Goal: Transaction & Acquisition: Purchase product/service

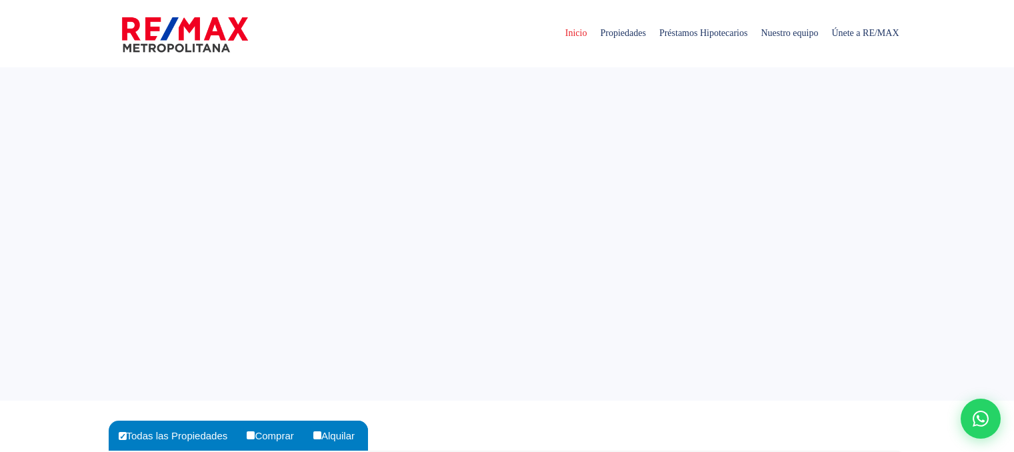
select select
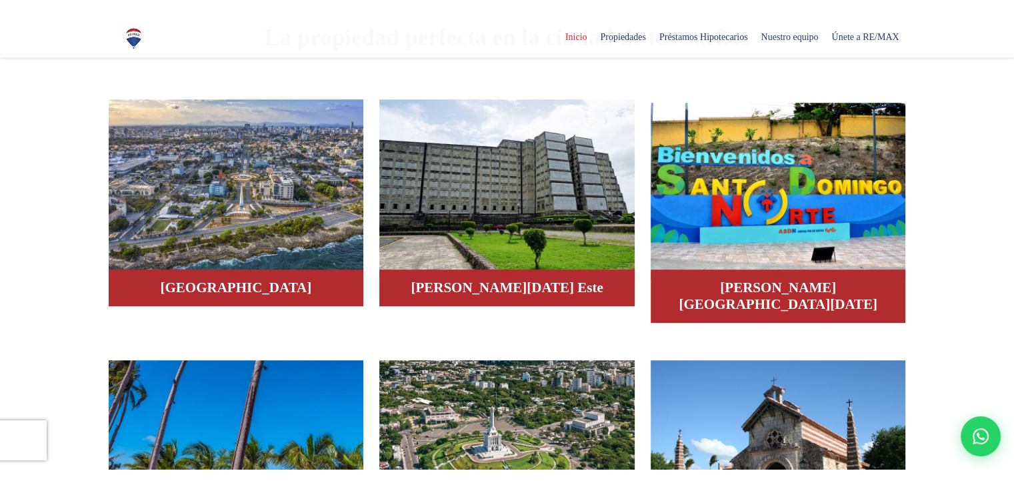
scroll to position [800, 0]
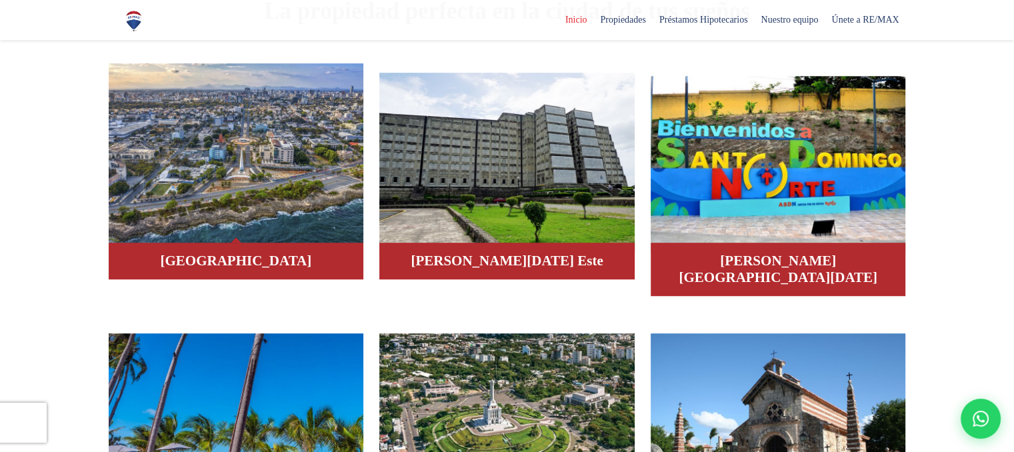
click at [271, 219] on img at bounding box center [236, 153] width 255 height 180
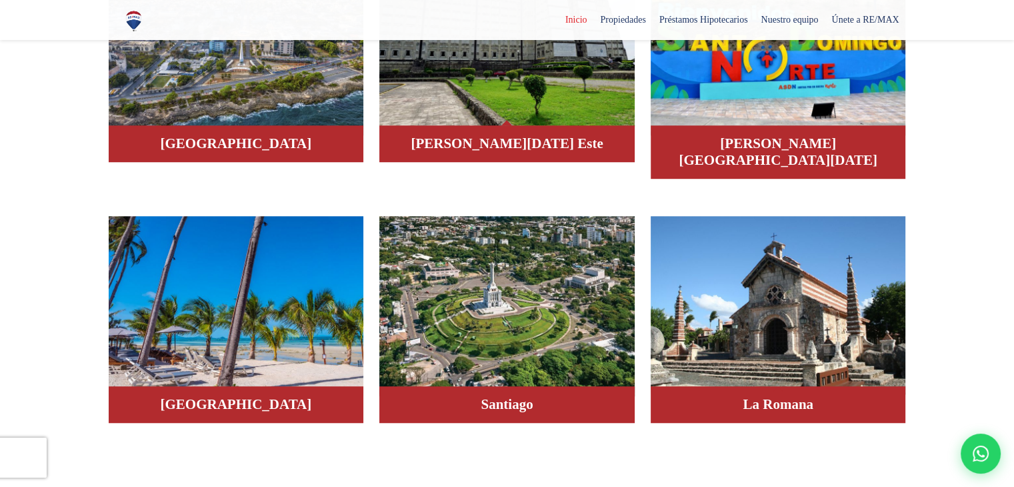
scroll to position [933, 0]
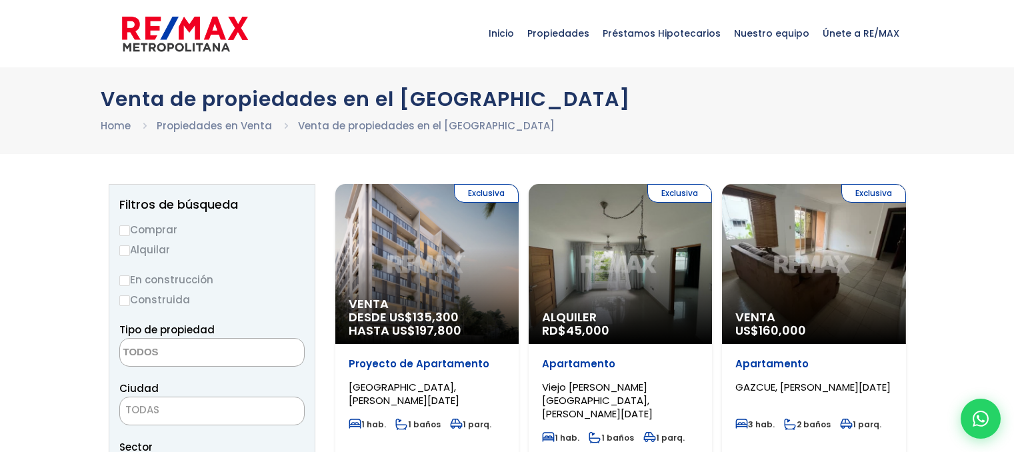
select select
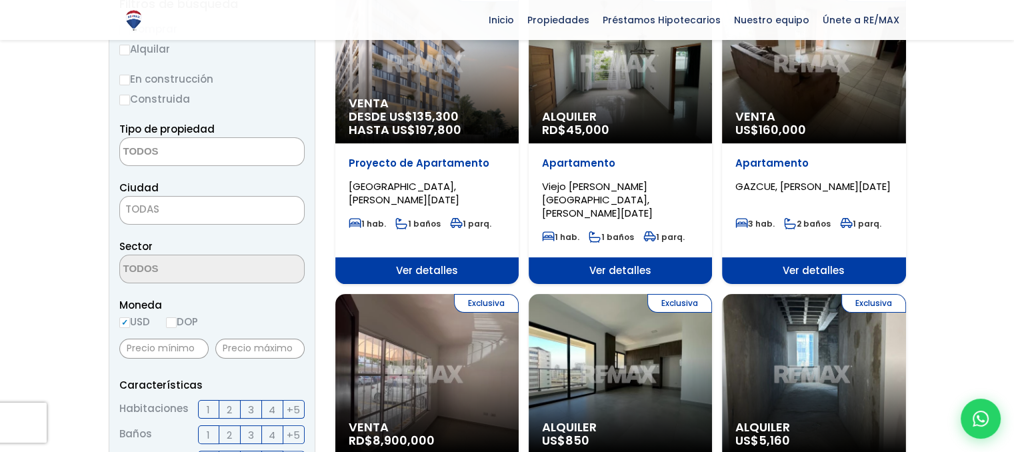
scroll to position [200, 0]
click at [175, 326] on input "DOP" at bounding box center [171, 322] width 11 height 11
radio input "true"
click at [207, 156] on textarea "Search" at bounding box center [184, 152] width 129 height 29
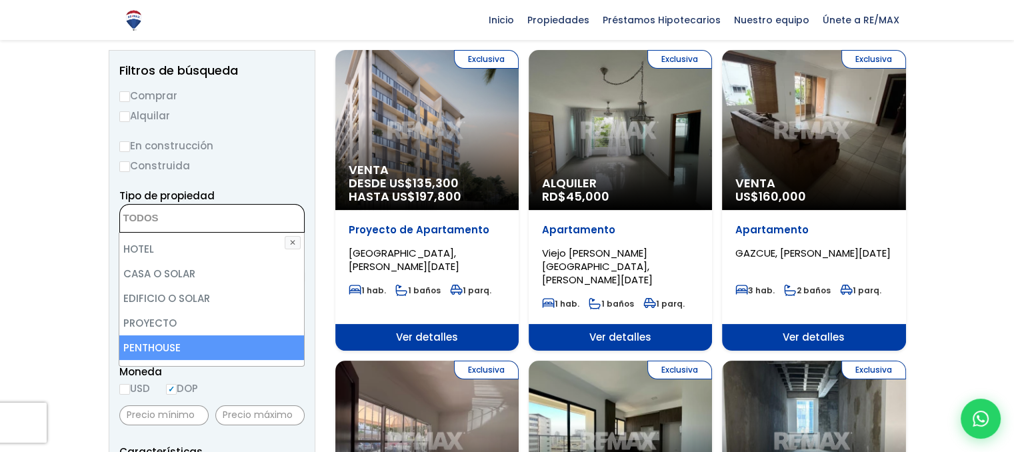
scroll to position [195, 0]
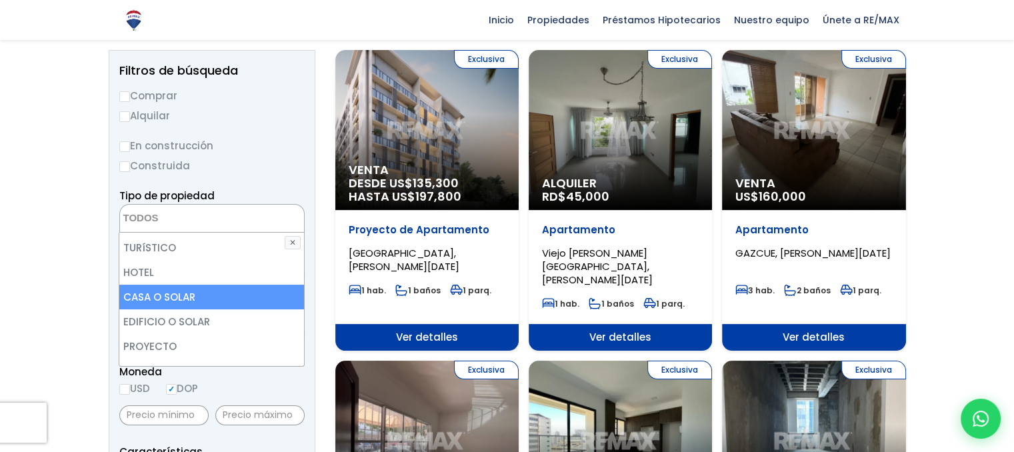
click at [190, 293] on li "CASA O SOLAR" at bounding box center [211, 297] width 184 height 25
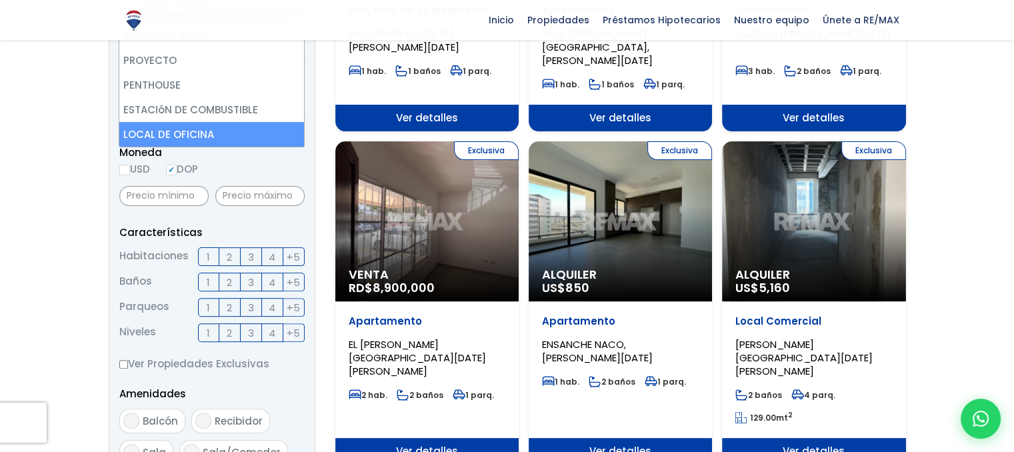
scroll to position [333, 0]
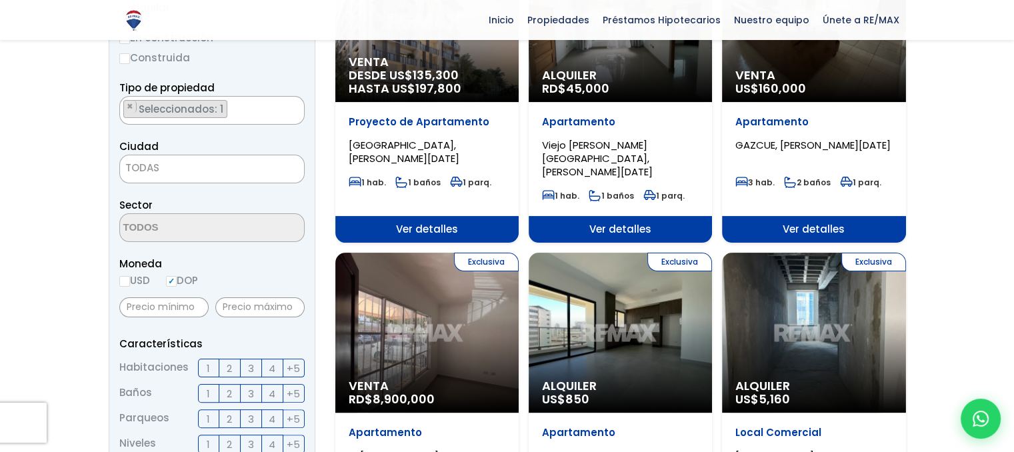
scroll to position [219, 0]
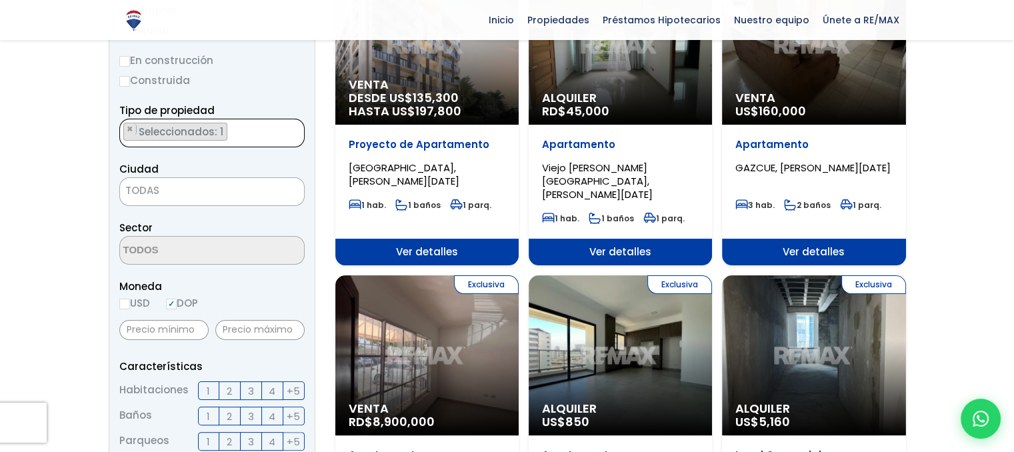
click at [256, 133] on ul "× Seleccionados: 1" at bounding box center [203, 133] width 167 height 29
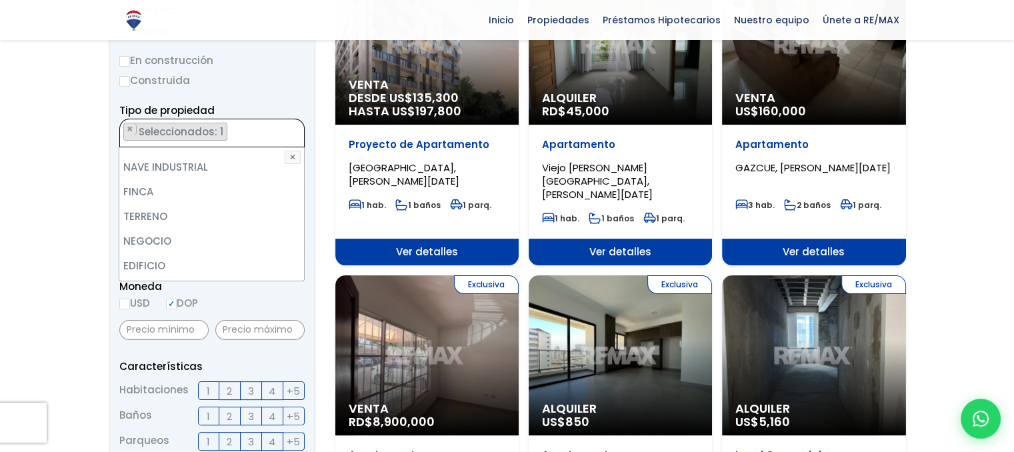
scroll to position [64, 0]
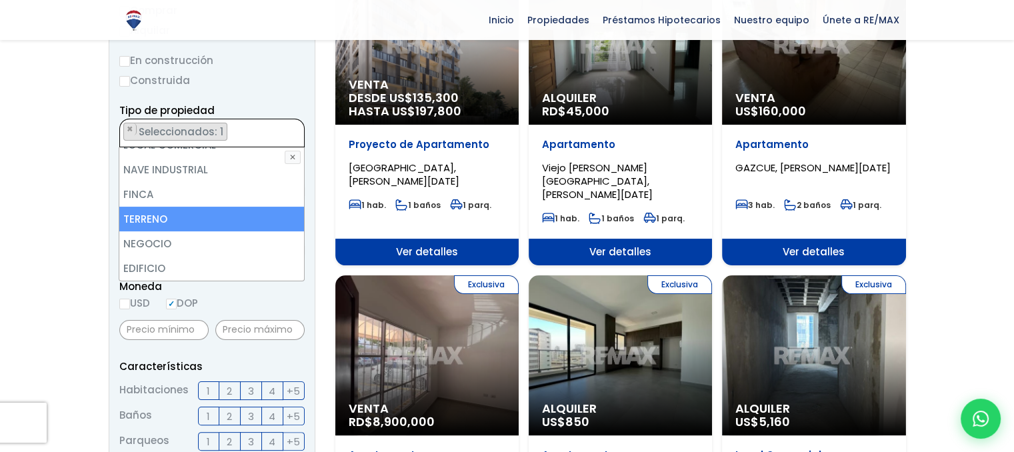
click at [221, 219] on li "TERRENO" at bounding box center [211, 219] width 184 height 25
select select "land"
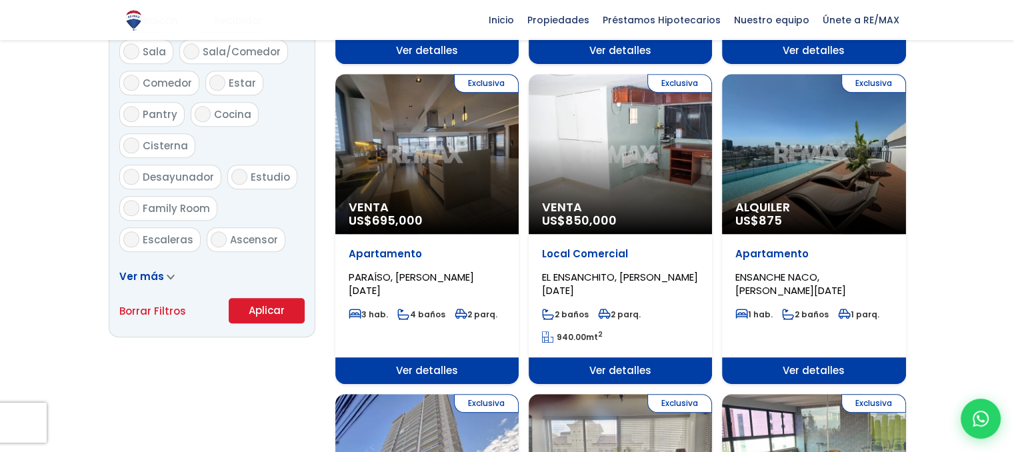
scroll to position [819, 0]
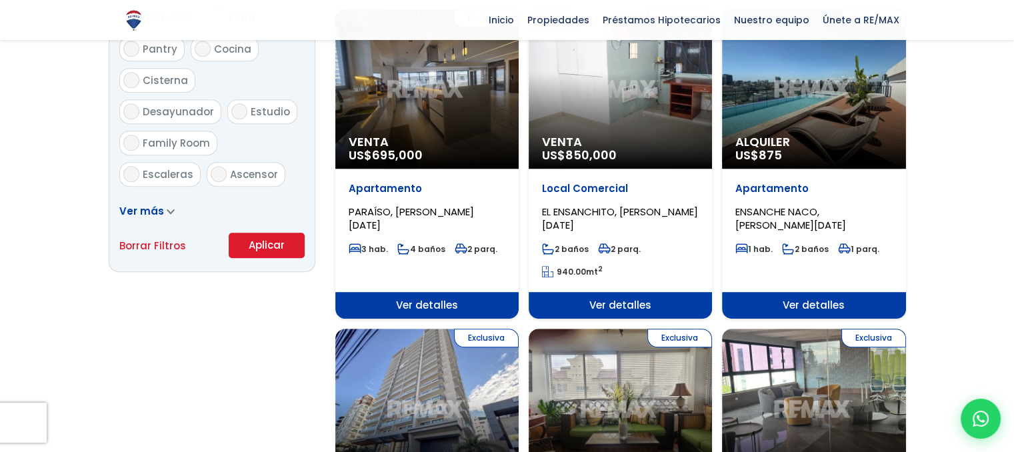
click at [254, 246] on button "Aplicar" at bounding box center [267, 245] width 76 height 25
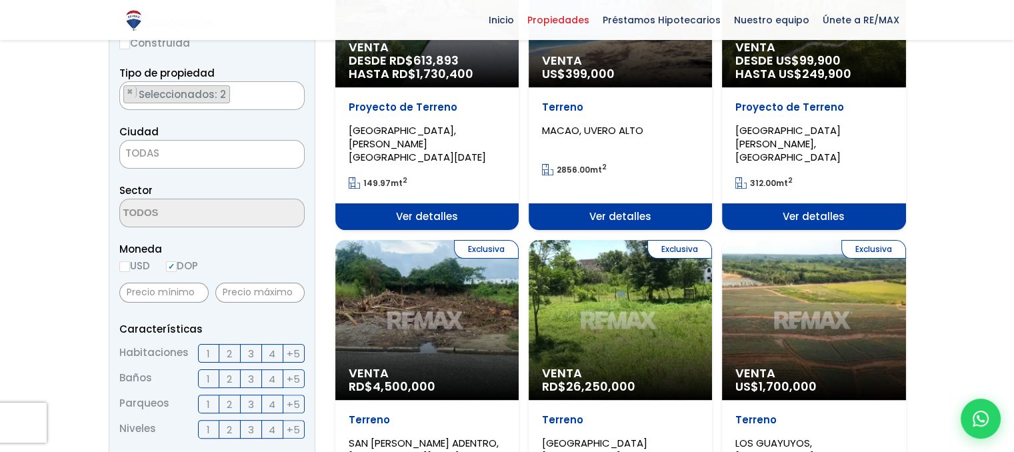
scroll to position [267, 0]
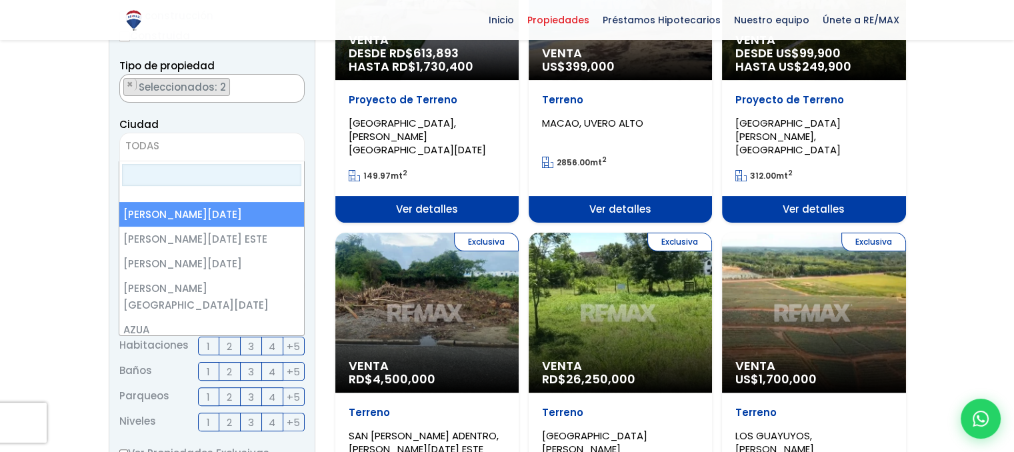
click at [227, 152] on span "TODAS" at bounding box center [212, 146] width 184 height 19
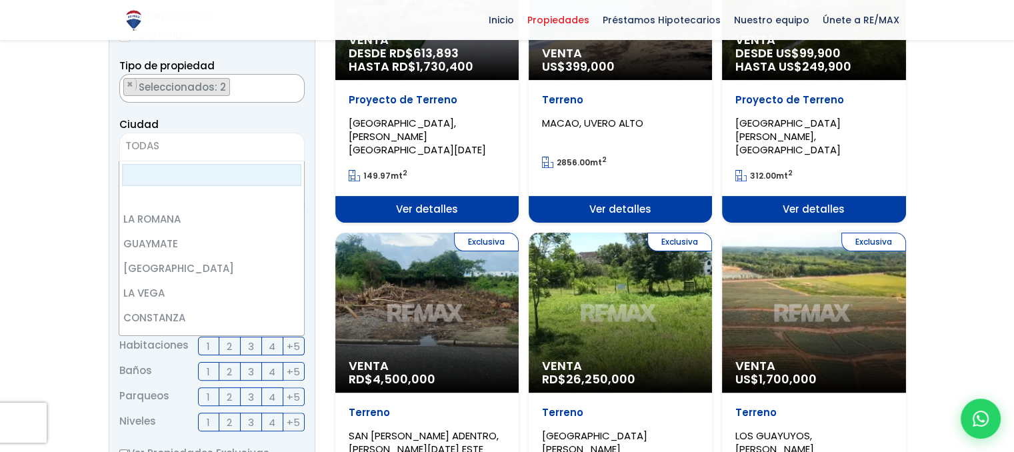
scroll to position [0, 0]
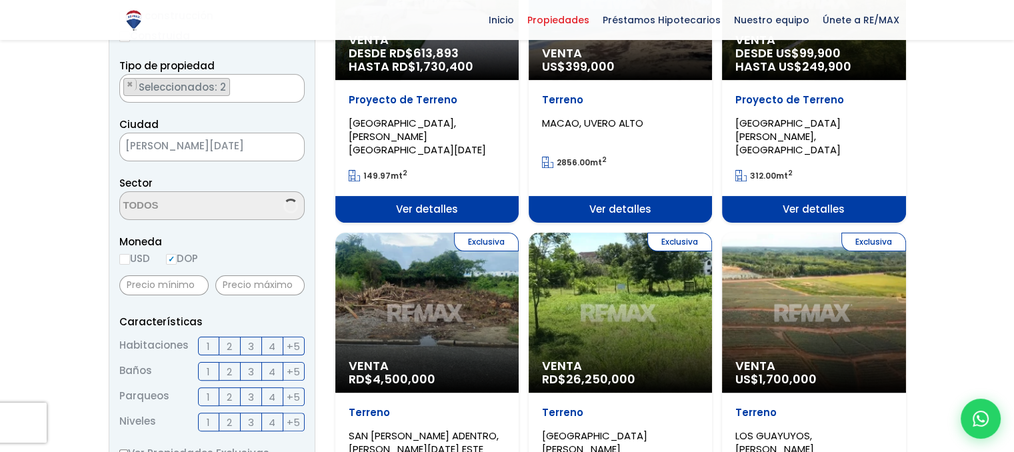
select select "1"
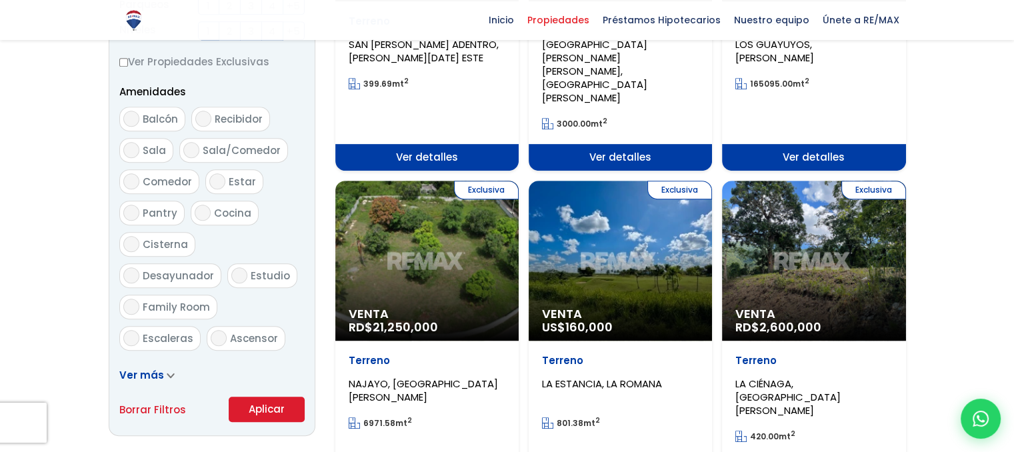
scroll to position [667, 0]
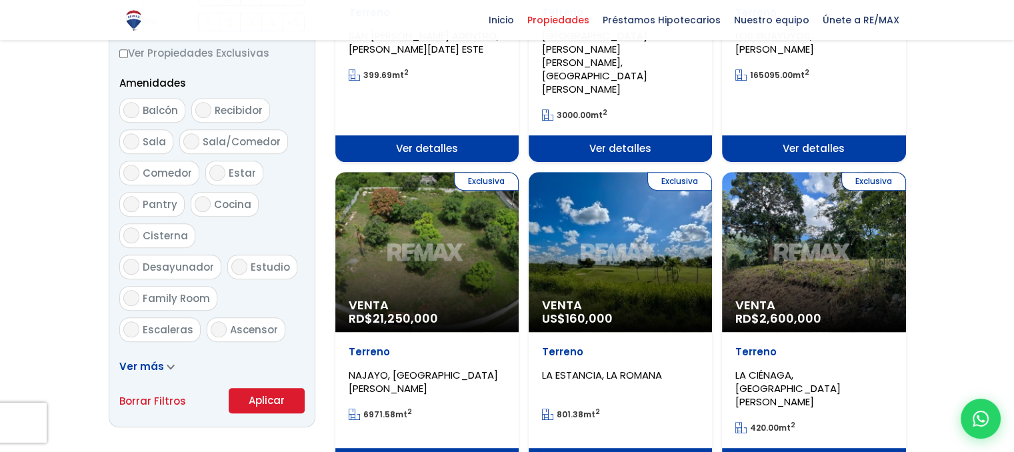
click at [265, 398] on button "Aplicar" at bounding box center [267, 400] width 76 height 25
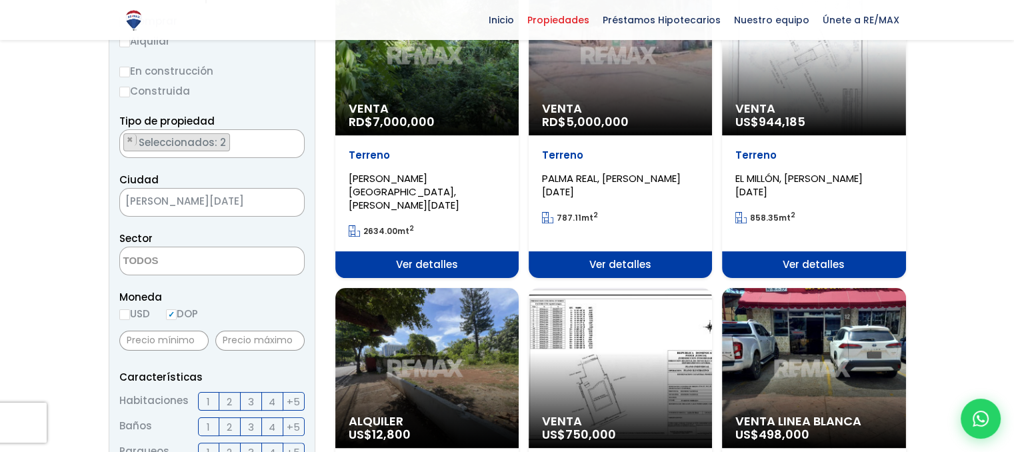
scroll to position [200, 0]
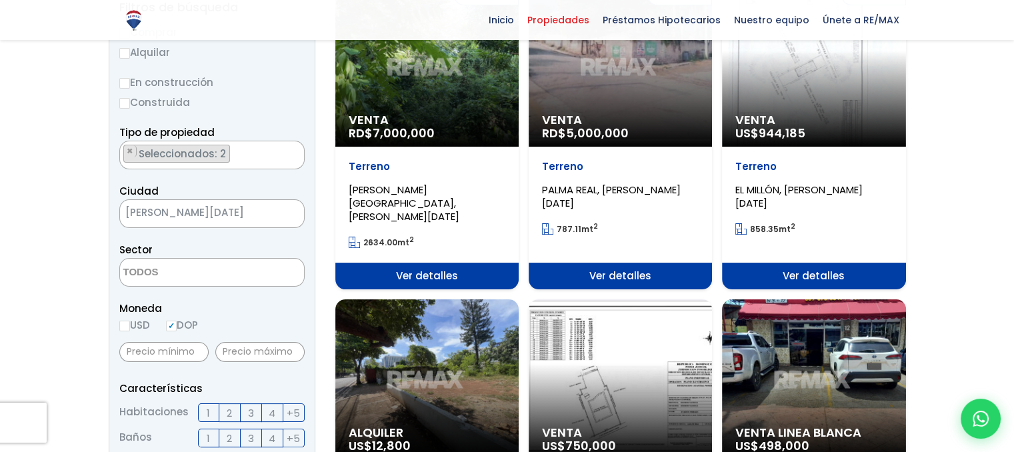
click at [173, 325] on input "DOP" at bounding box center [171, 326] width 11 height 11
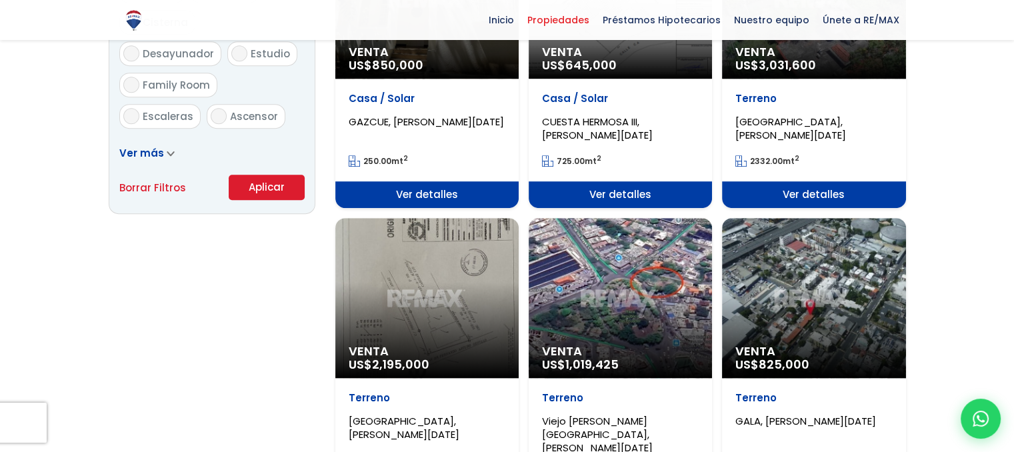
scroll to position [933, 0]
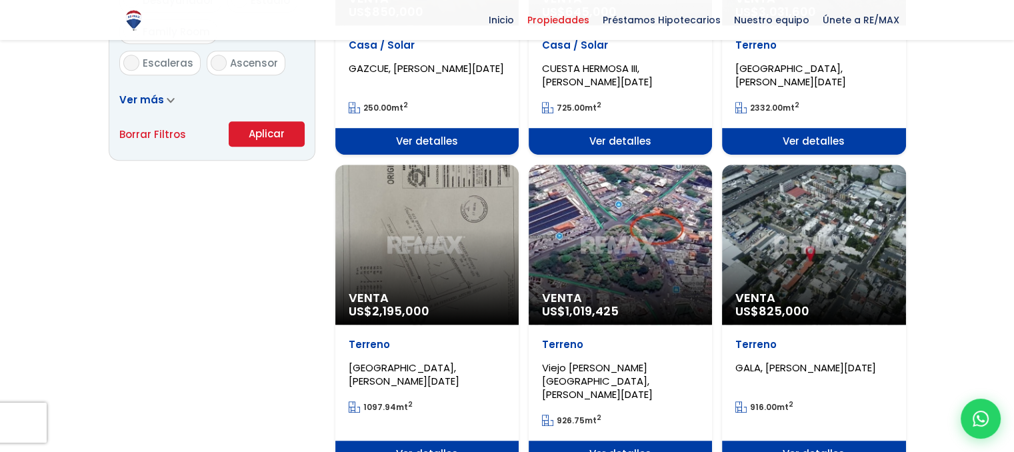
click at [277, 137] on button "Aplicar" at bounding box center [267, 133] width 76 height 25
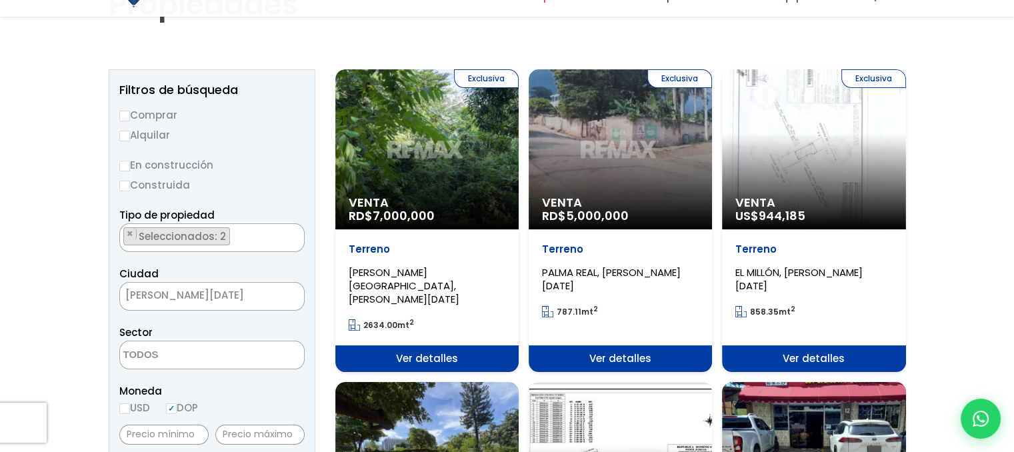
scroll to position [133, 0]
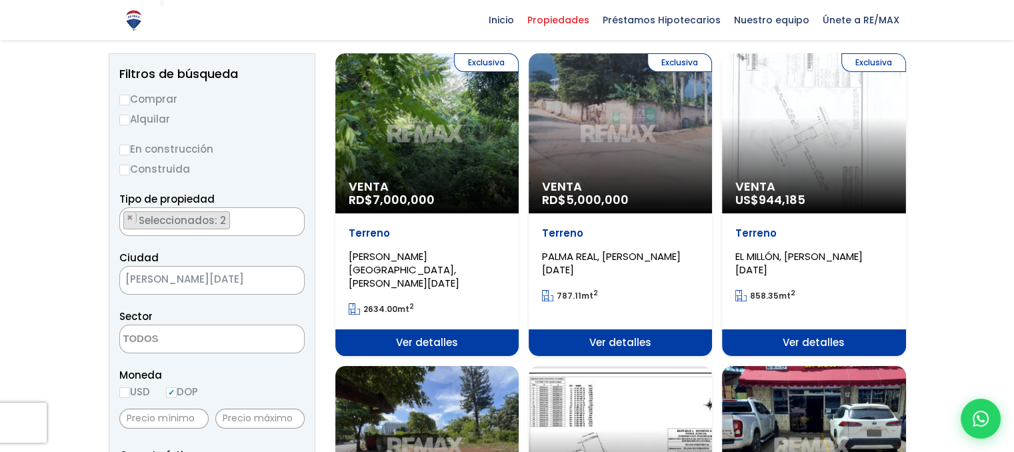
click at [815, 181] on span "Venta" at bounding box center [813, 186] width 157 height 13
click at [437, 182] on span "Venta" at bounding box center [427, 186] width 157 height 13
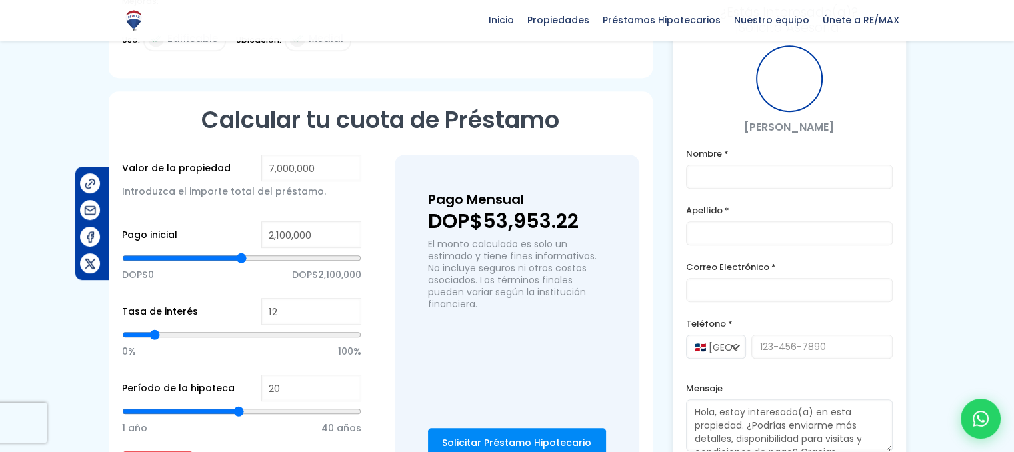
scroll to position [800, 0]
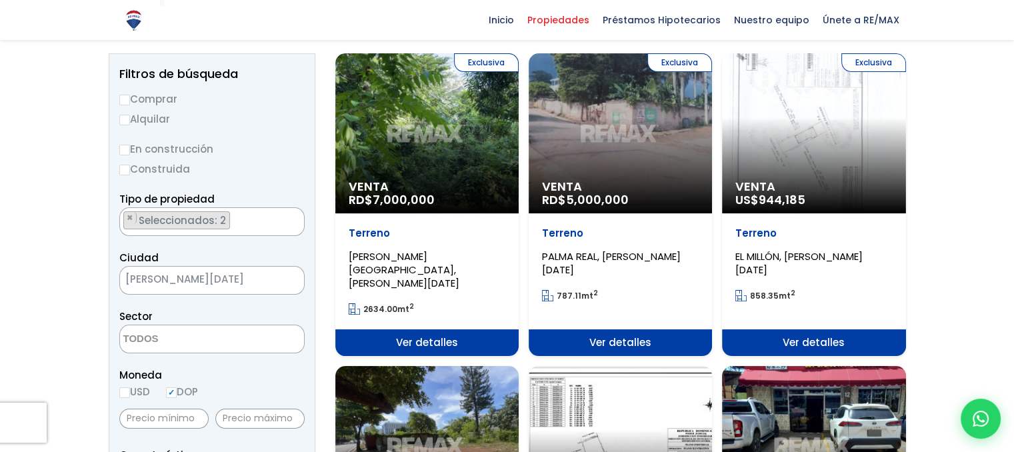
click at [660, 161] on div "Exclusiva Venta RD$ 5,000,000" at bounding box center [620, 133] width 183 height 160
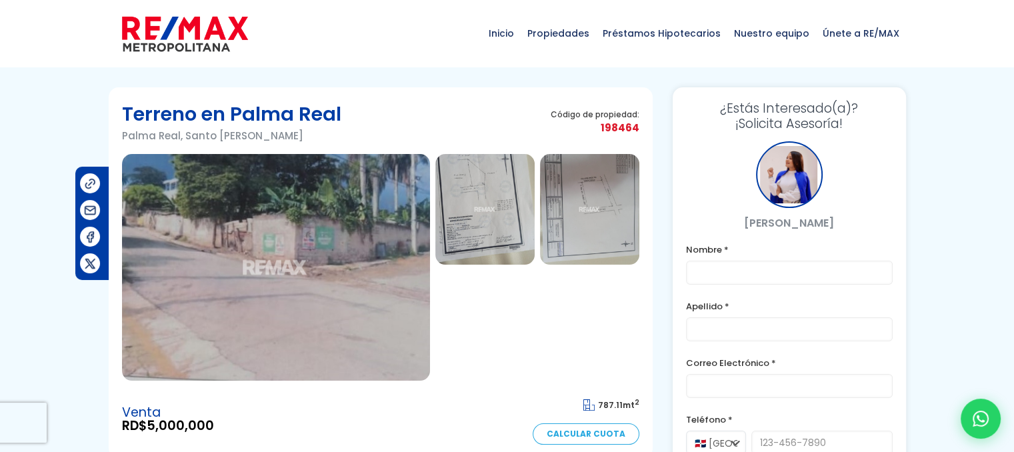
click at [580, 185] on img at bounding box center [589, 209] width 99 height 111
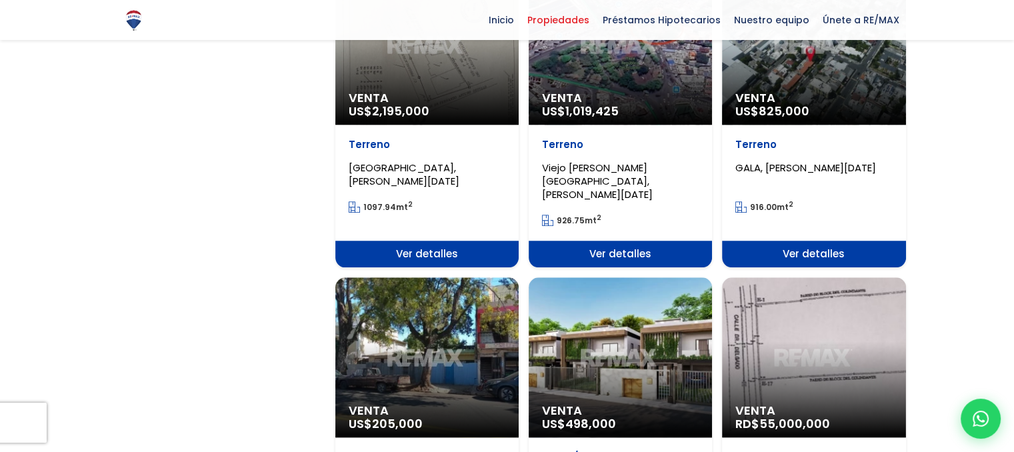
scroll to position [1200, 0]
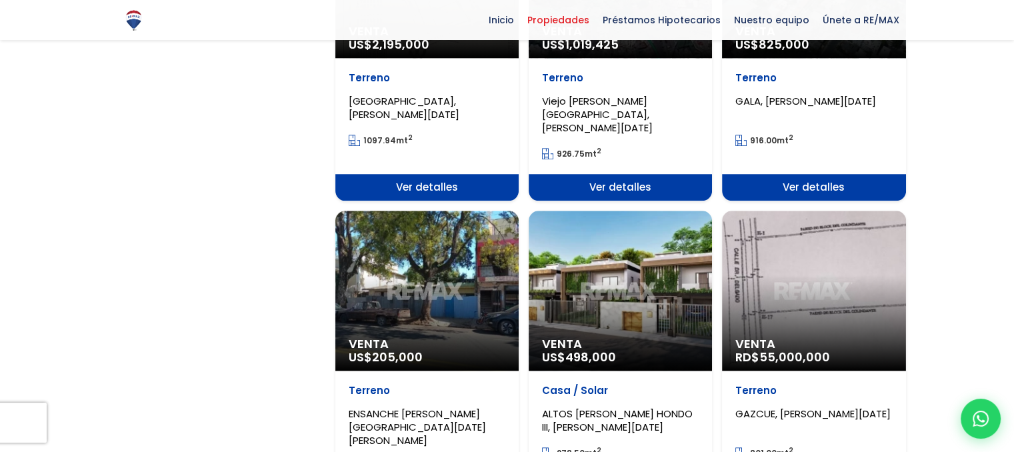
click at [417, 241] on div "Venta US$ 205,000" at bounding box center [426, 291] width 183 height 160
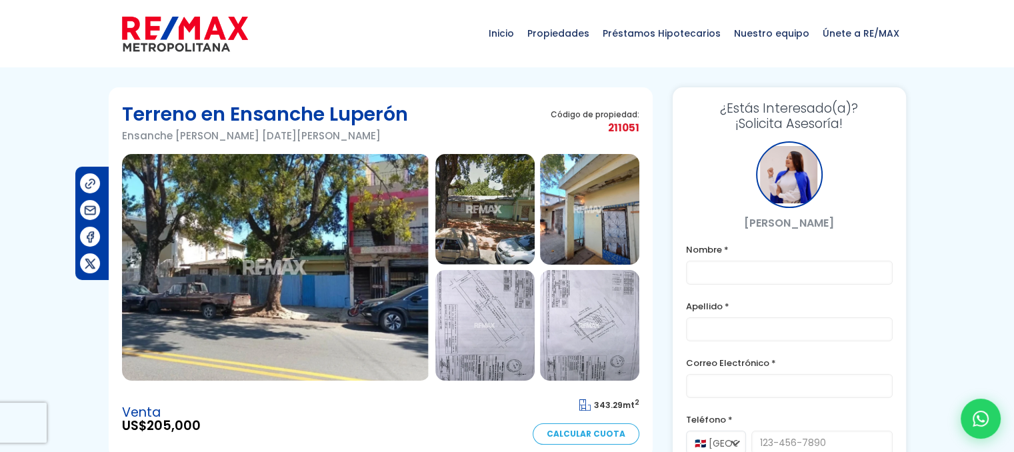
click at [581, 327] on img at bounding box center [589, 325] width 99 height 111
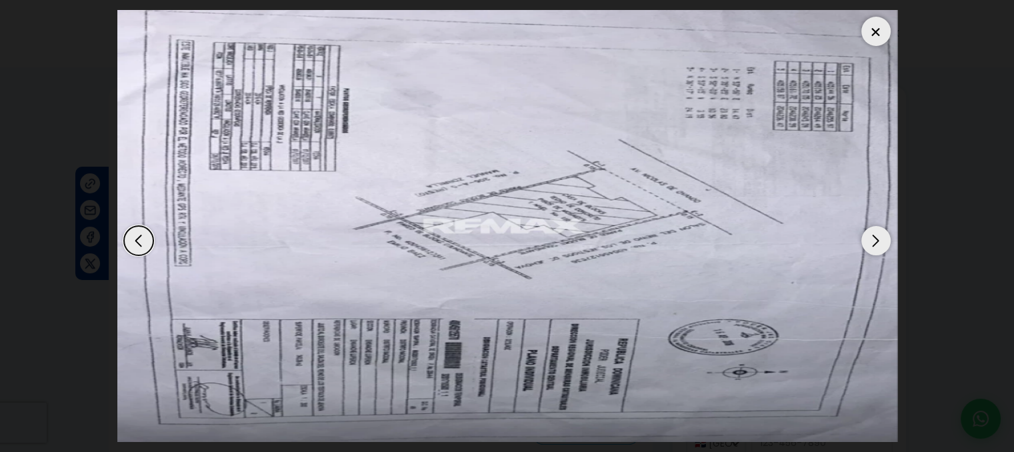
click at [136, 238] on div "Previous slide" at bounding box center [138, 240] width 29 height 29
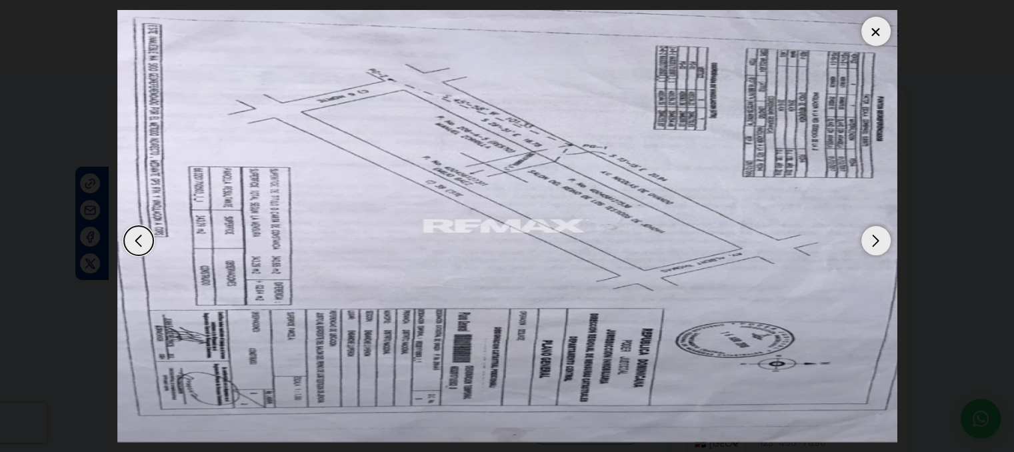
click at [873, 235] on div "Next slide" at bounding box center [875, 240] width 29 height 29
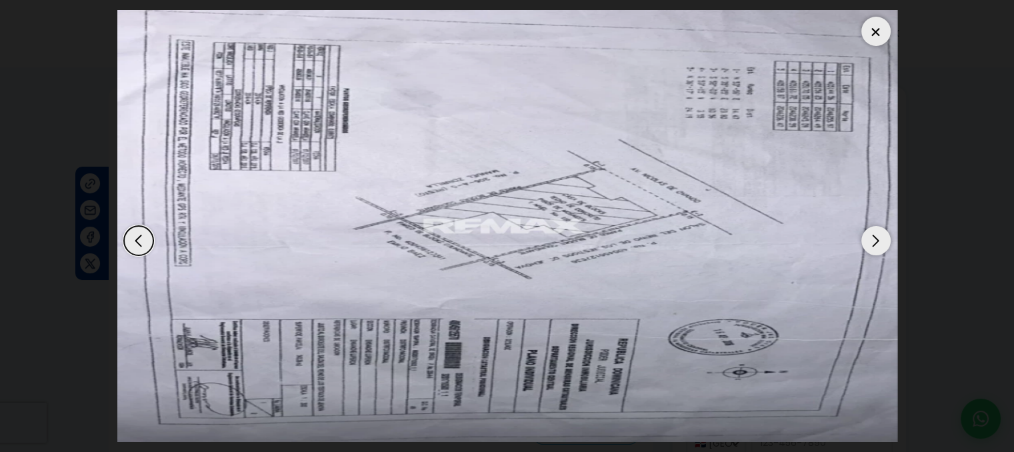
click at [871, 243] on div "Next slide" at bounding box center [875, 240] width 29 height 29
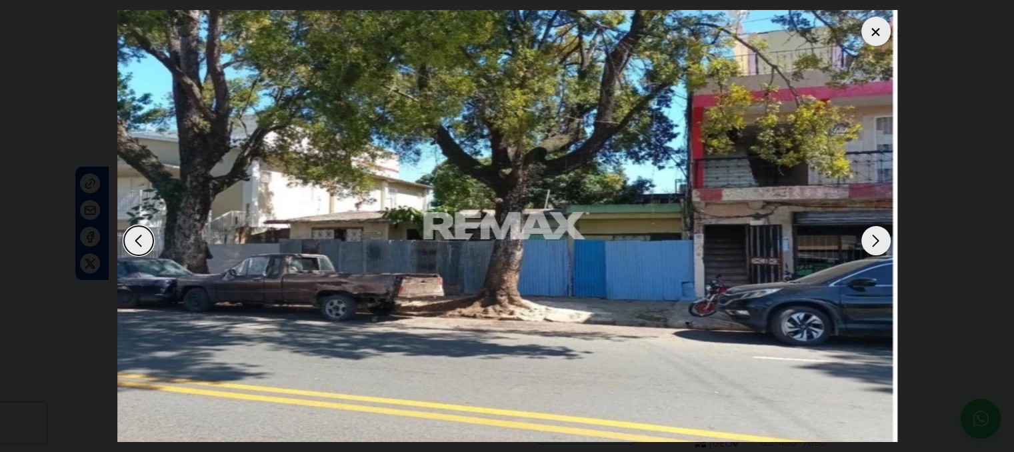
click at [871, 243] on div "Next slide" at bounding box center [875, 240] width 29 height 29
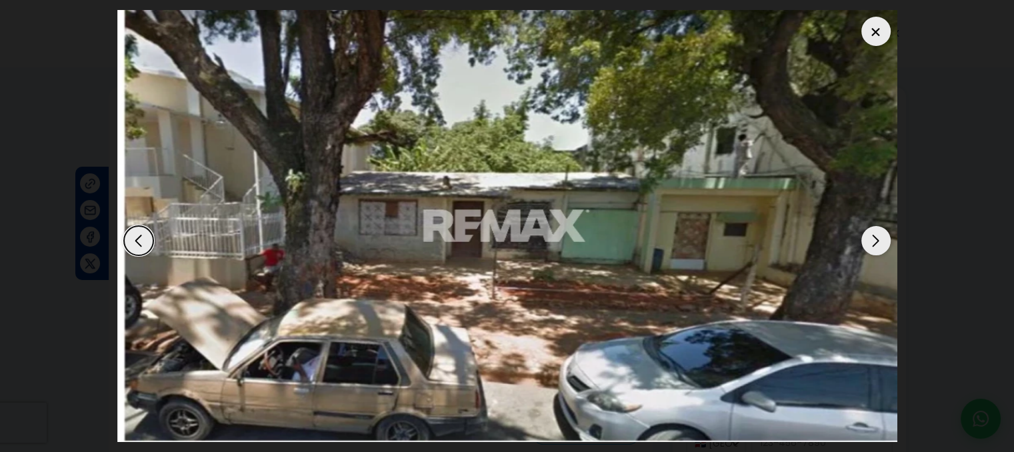
click at [871, 245] on div "Next slide" at bounding box center [875, 240] width 29 height 29
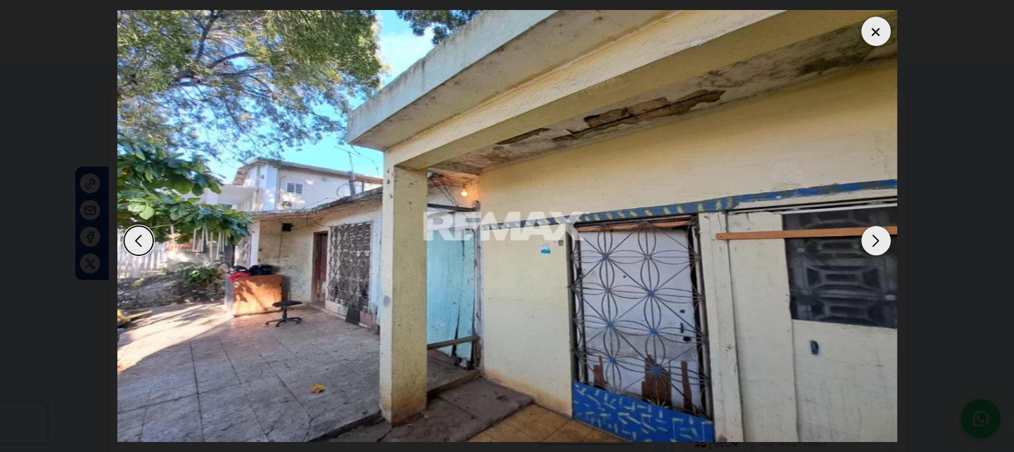
click at [871, 245] on div "Next slide" at bounding box center [875, 240] width 29 height 29
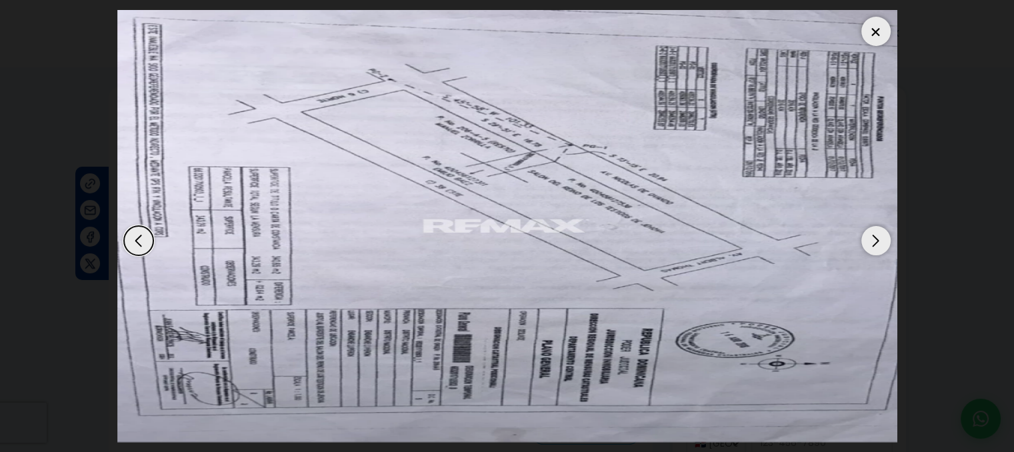
click at [871, 245] on div "Next slide" at bounding box center [875, 240] width 29 height 29
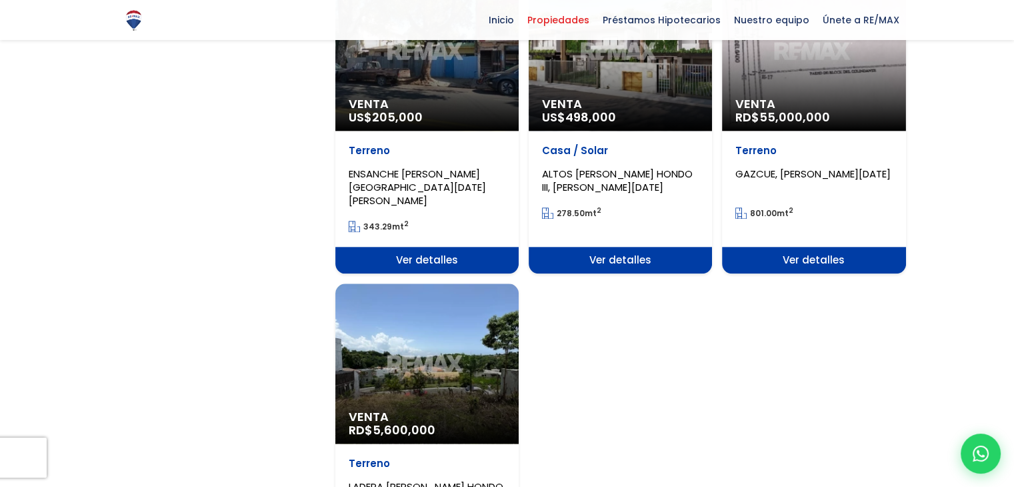
scroll to position [1467, 0]
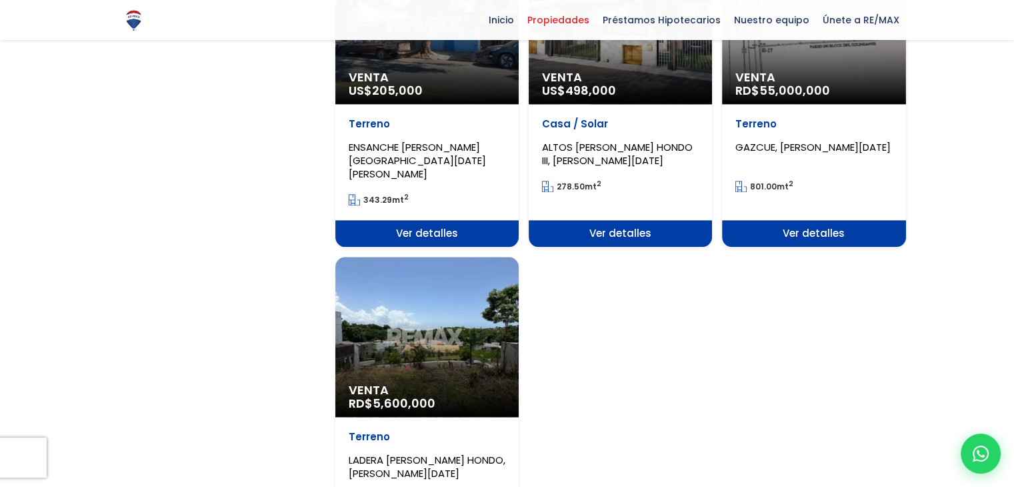
click at [403, 334] on div "Venta RD$ 5,600,000" at bounding box center [426, 337] width 183 height 160
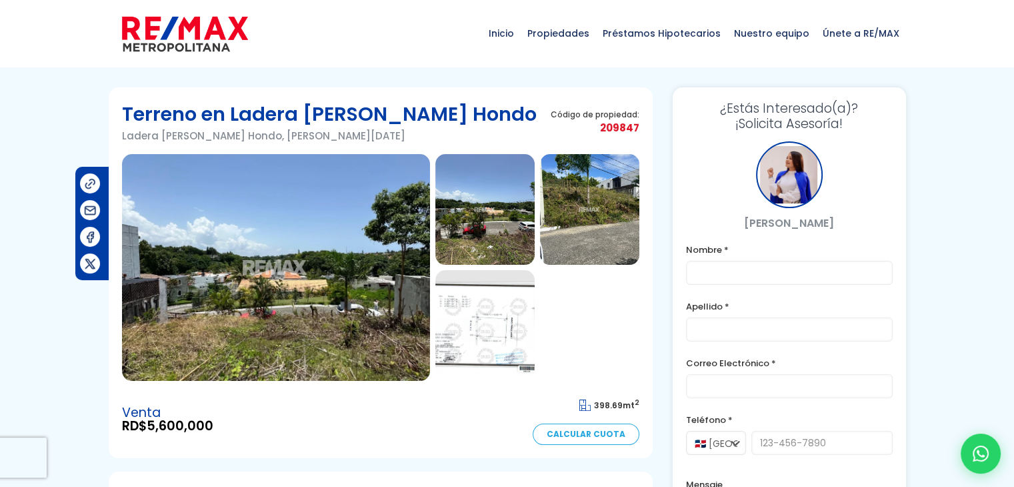
click at [306, 260] on img at bounding box center [276, 267] width 308 height 227
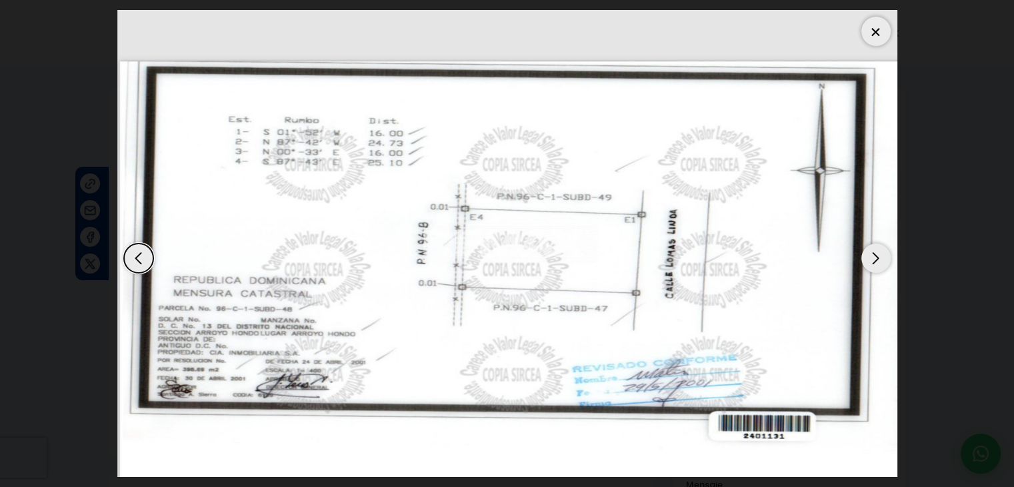
click at [877, 30] on div at bounding box center [875, 31] width 29 height 29
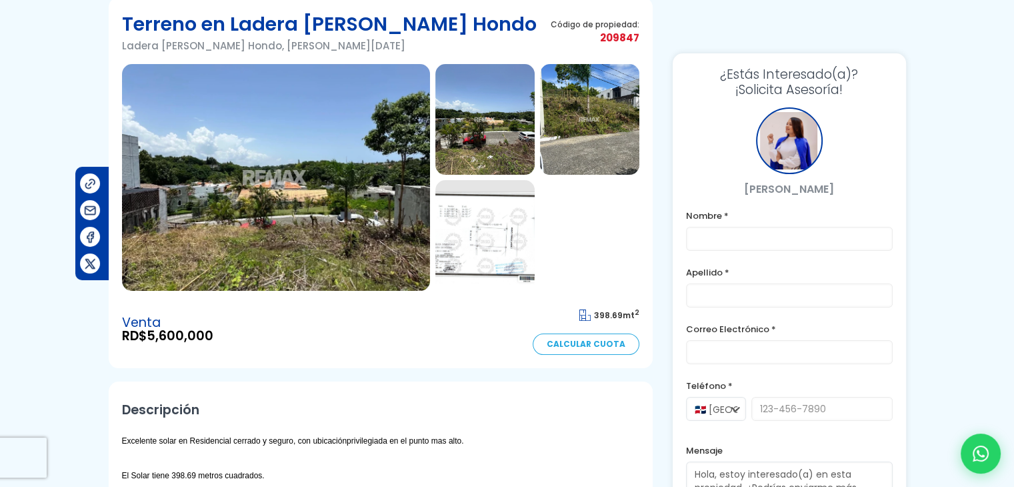
scroll to position [67, 0]
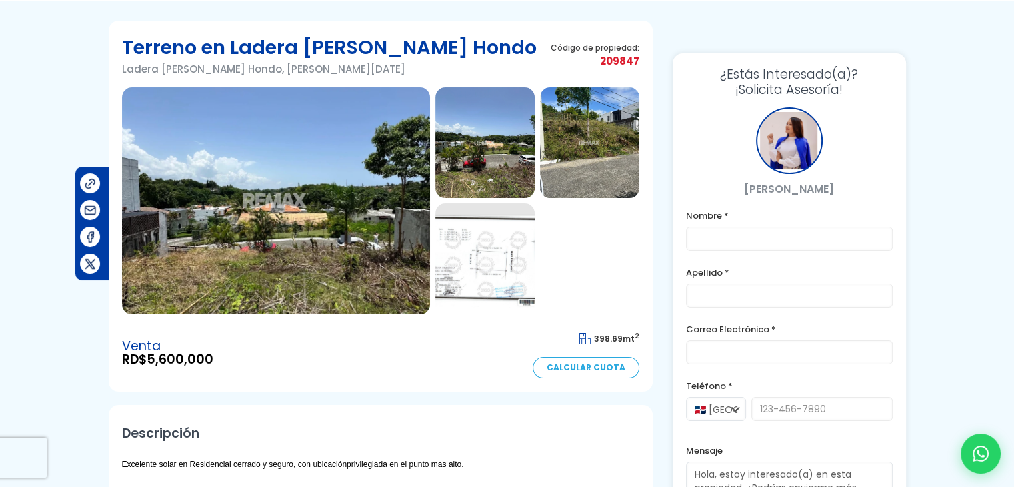
click at [380, 239] on img at bounding box center [276, 200] width 308 height 227
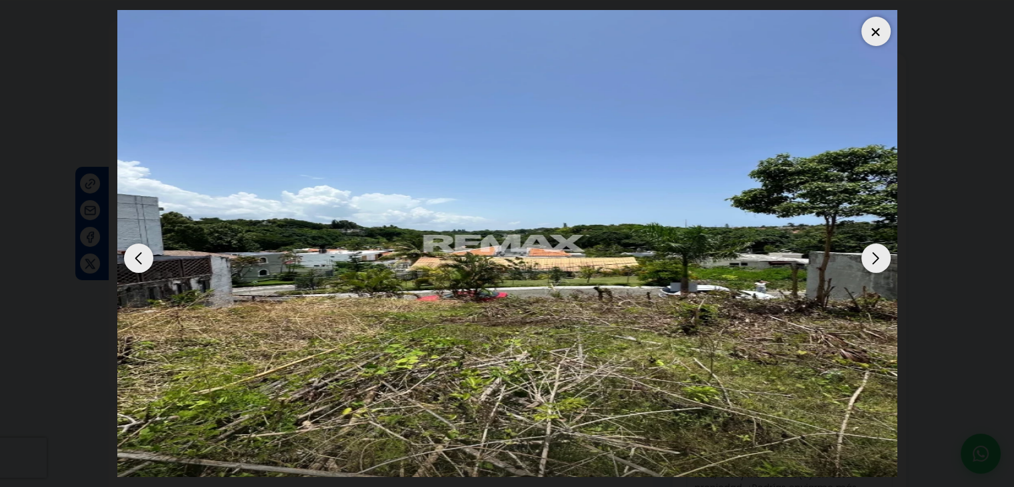
click at [875, 260] on div "Next slide" at bounding box center [875, 257] width 29 height 29
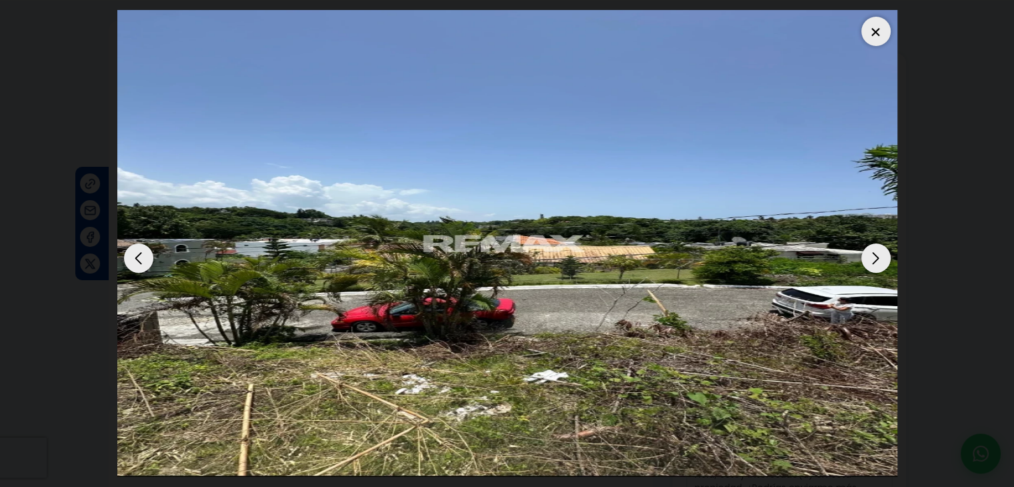
click at [875, 260] on div "Next slide" at bounding box center [875, 257] width 29 height 29
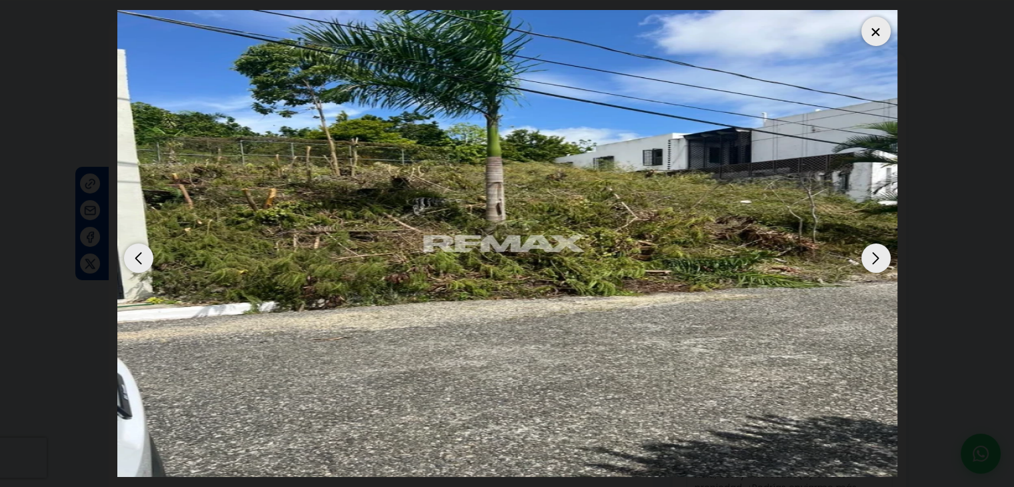
click at [875, 260] on div "Next slide" at bounding box center [875, 257] width 29 height 29
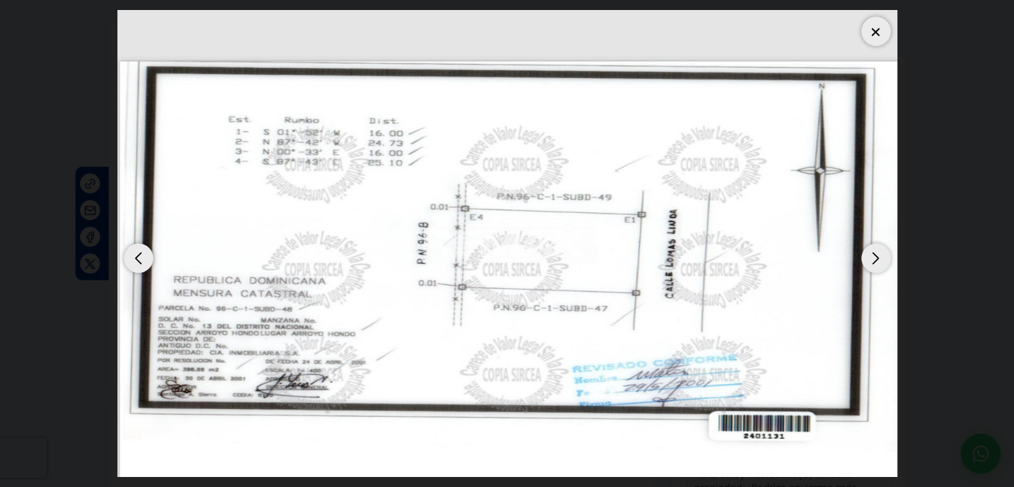
click at [875, 260] on div "Next slide" at bounding box center [875, 257] width 29 height 29
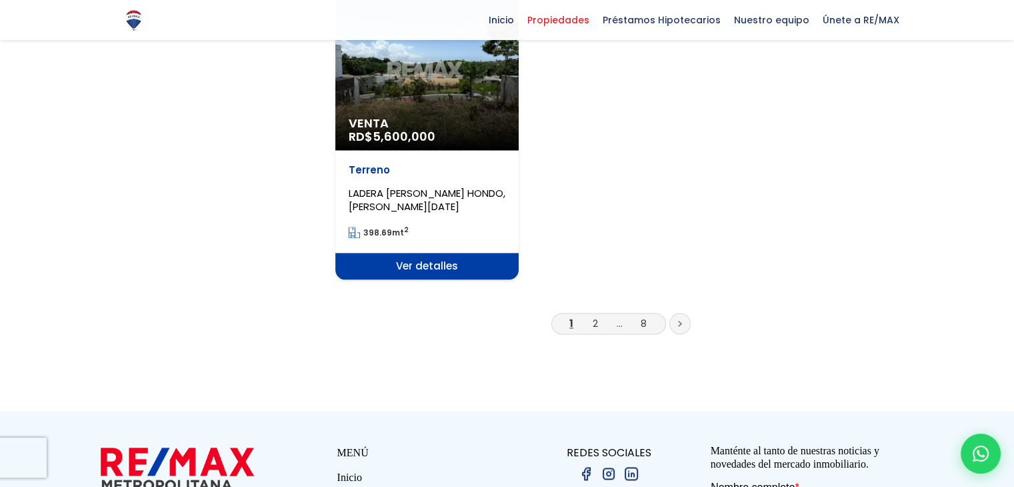
scroll to position [1913, 0]
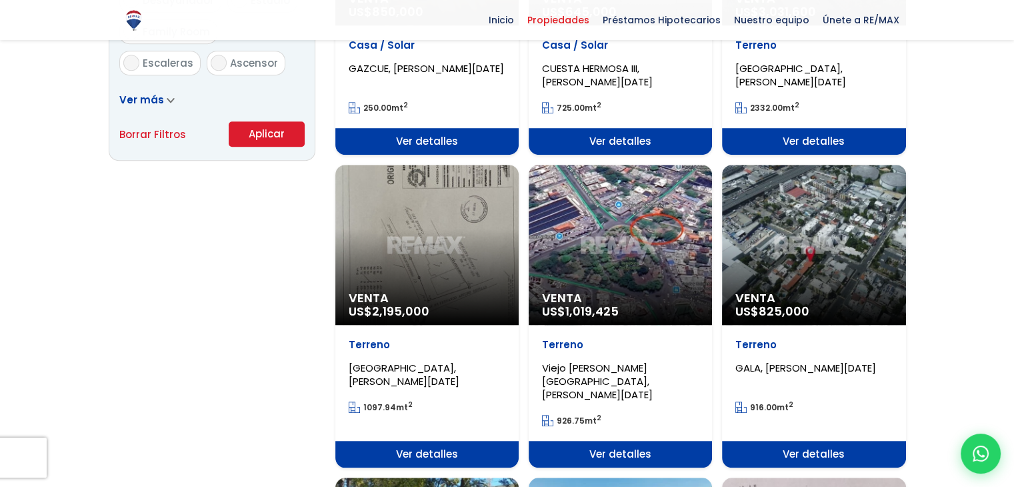
scroll to position [933, 0]
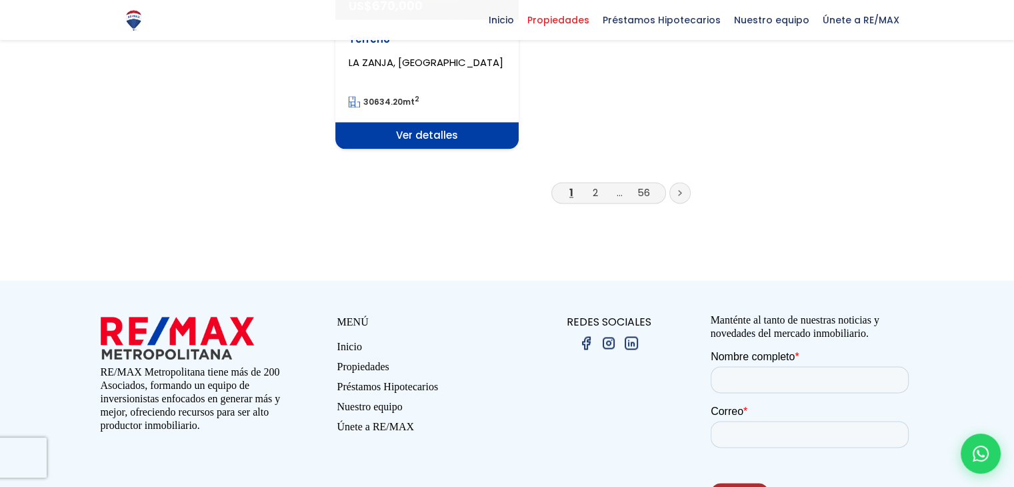
scroll to position [1913, 0]
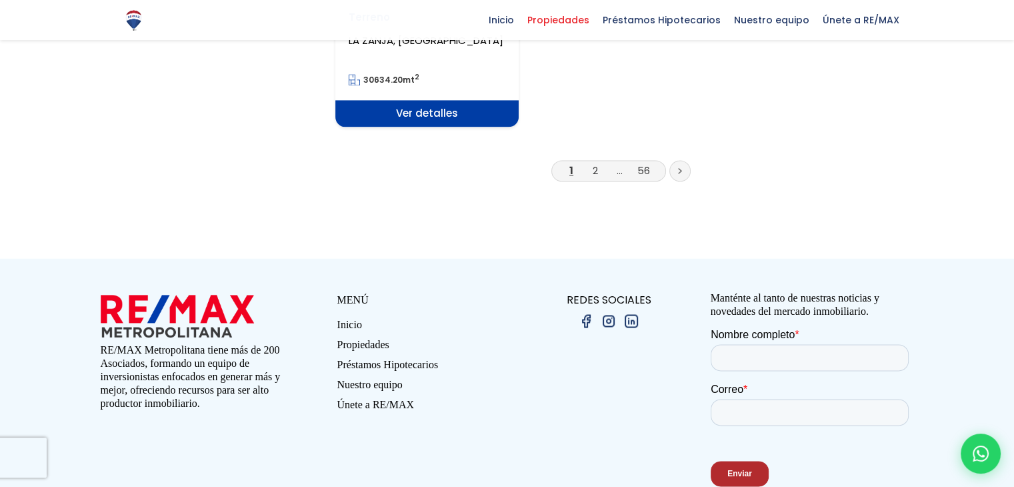
click at [677, 160] on link at bounding box center [679, 170] width 21 height 21
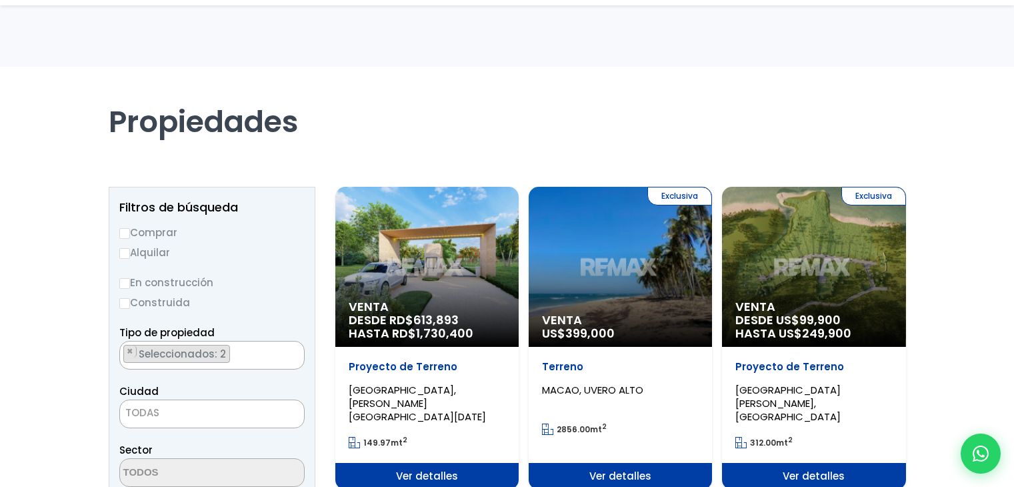
select select "1"
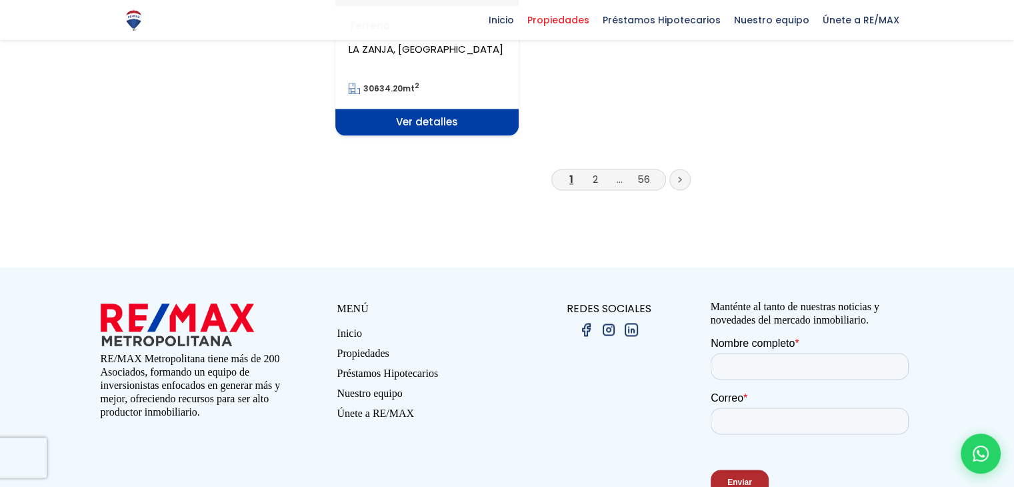
scroll to position [1913, 0]
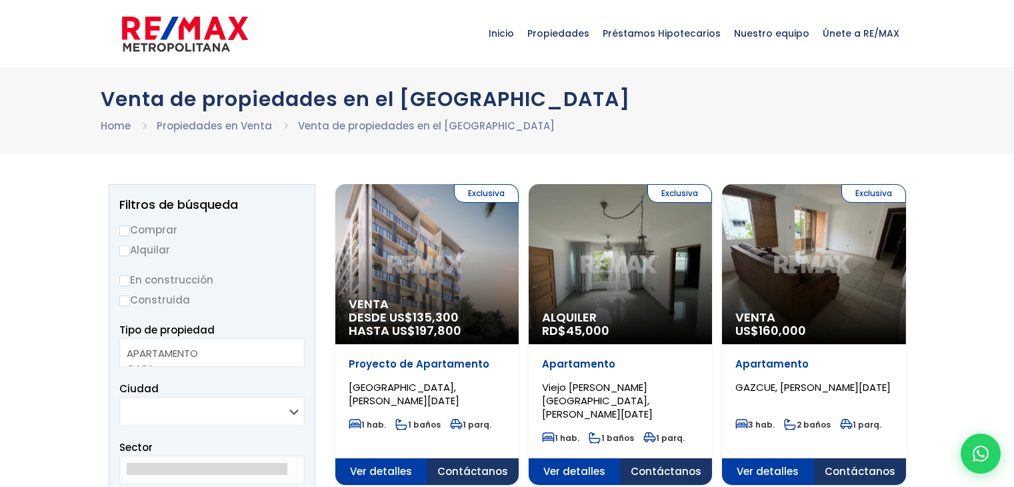
select select
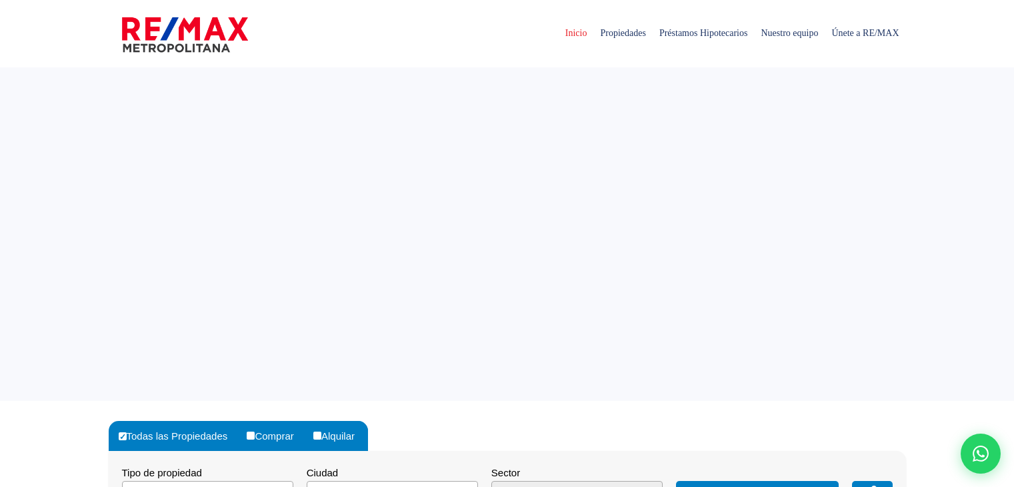
select select
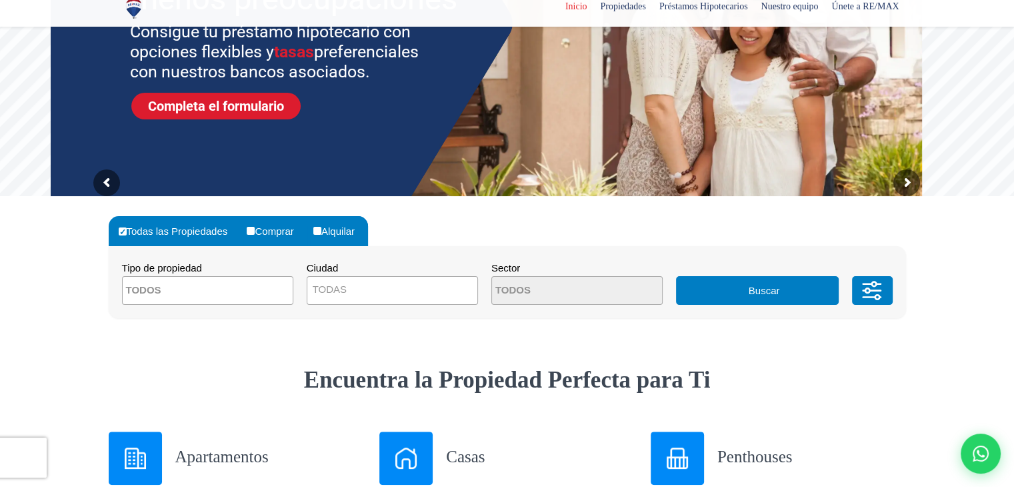
scroll to position [333, 0]
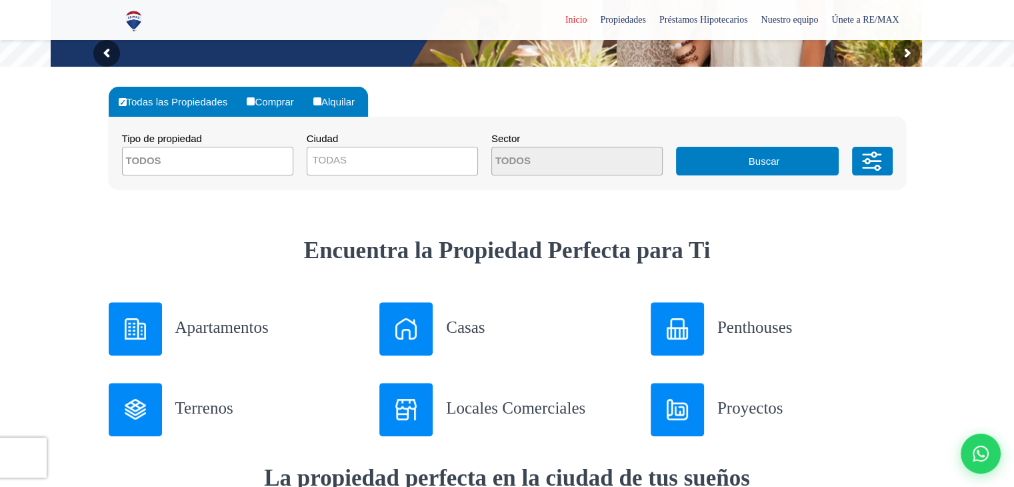
click at [146, 411] on div at bounding box center [135, 409] width 53 height 53
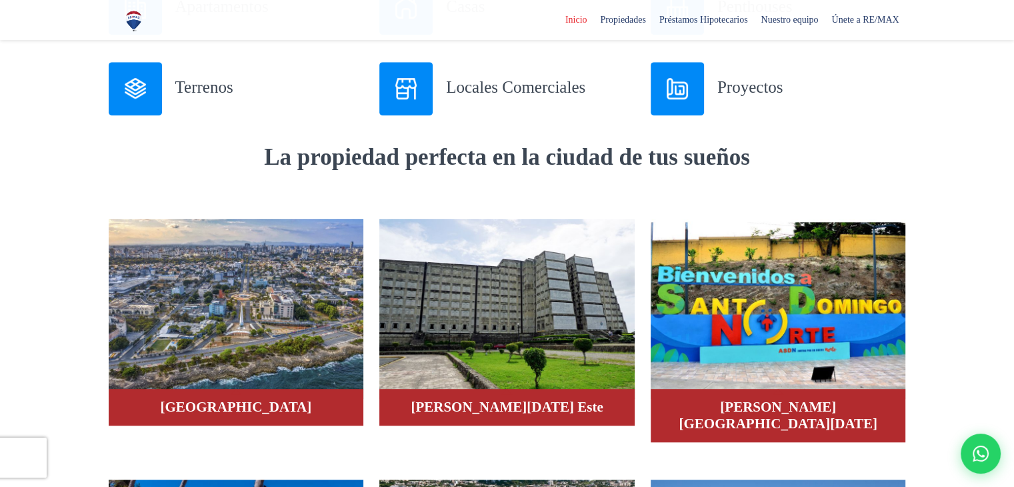
scroll to position [667, 0]
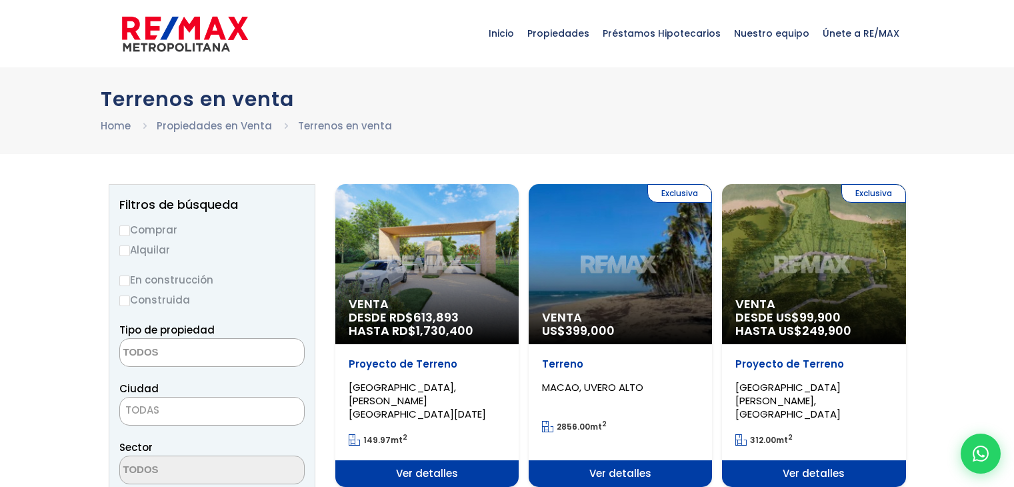
select select
